Goal: Task Accomplishment & Management: Use online tool/utility

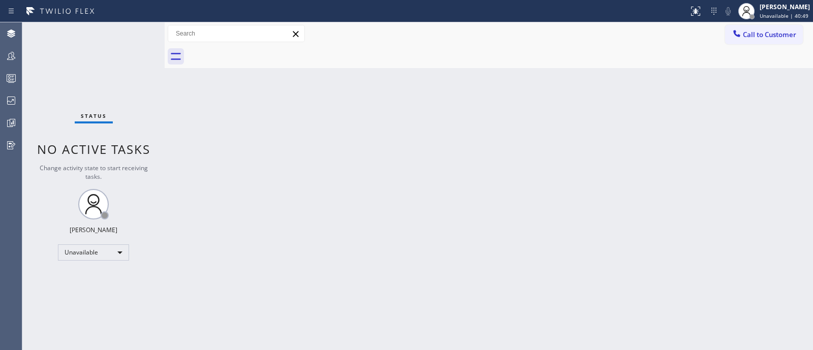
click at [678, 199] on div "Back to Dashboard Change Sender ID Customers Technicians Select a contact Outbo…" at bounding box center [489, 186] width 648 height 328
click at [796, 199] on div "Back to Dashboard Change Sender ID Customers Technicians Select a contact Outbo…" at bounding box center [489, 186] width 648 height 328
click at [5, 83] on icon at bounding box center [11, 78] width 12 height 12
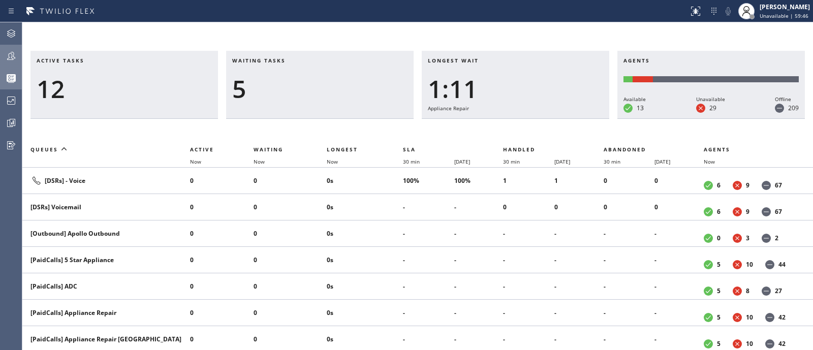
click at [5, 66] on button "Teams" at bounding box center [11, 56] width 22 height 22
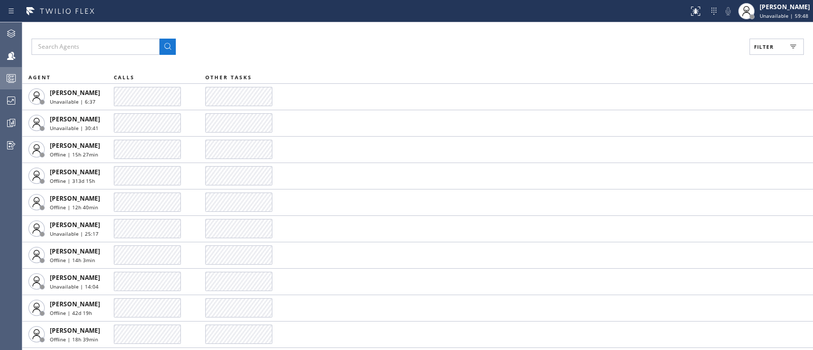
click at [777, 41] on button "Filter" at bounding box center [776, 47] width 54 height 16
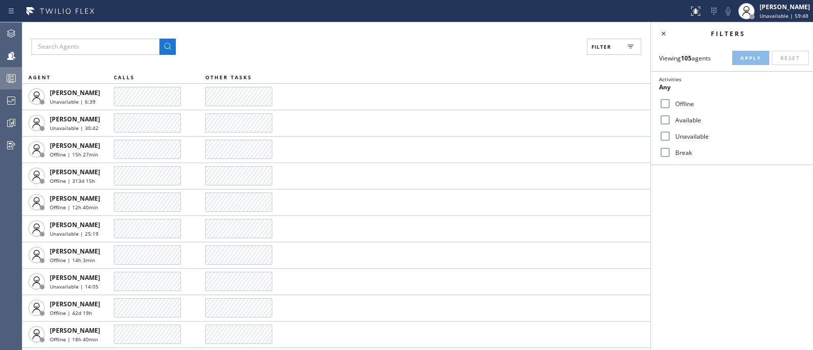
click at [690, 113] on div "Available" at bounding box center [732, 120] width 162 height 16
click at [670, 114] on input "Available" at bounding box center [665, 120] width 12 height 12
checkbox input "true"
click at [748, 55] on span "Apply" at bounding box center [750, 57] width 21 height 7
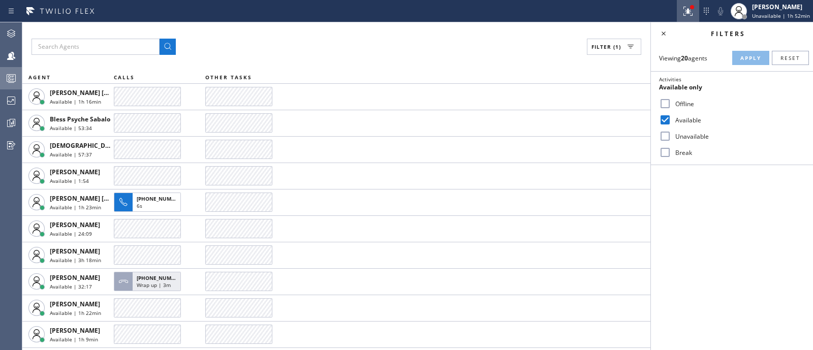
click at [682, 12] on icon at bounding box center [688, 11] width 12 height 12
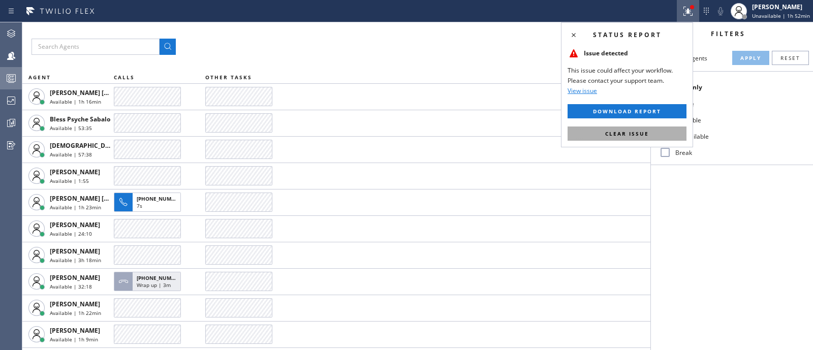
click at [622, 126] on button "Clear issue" at bounding box center [626, 133] width 119 height 14
